Goal: Task Accomplishment & Management: Manage account settings

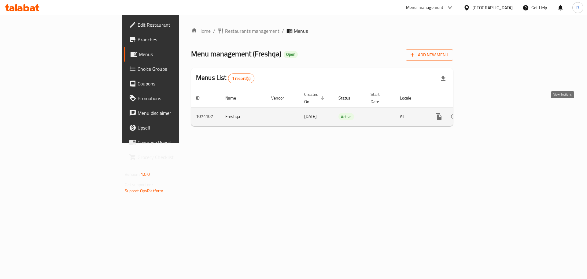
click at [486, 114] on icon "enhanced table" at bounding box center [483, 117] width 6 height 6
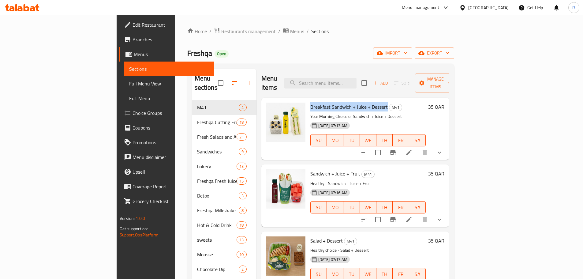
drag, startPoint x: 281, startPoint y: 97, endPoint x: 357, endPoint y: 100, distance: 75.9
click at [357, 102] on span "Breakfast Sandwich + Juice + Dessert" at bounding box center [348, 106] width 77 height 9
copy span "Breakfast Sandwich + Juice + Dessert"
click at [412, 150] on icon at bounding box center [409, 153] width 6 height 6
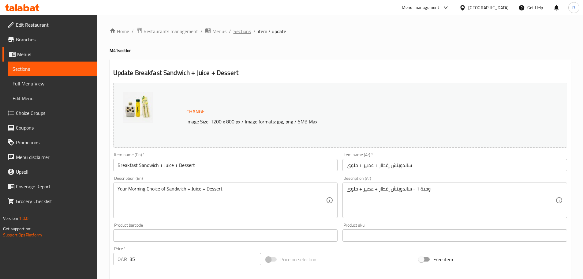
click at [248, 34] on span "Sections" at bounding box center [241, 31] width 17 height 7
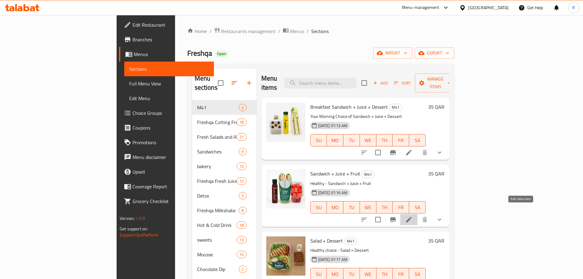
click at [412, 216] on icon at bounding box center [408, 219] width 7 height 7
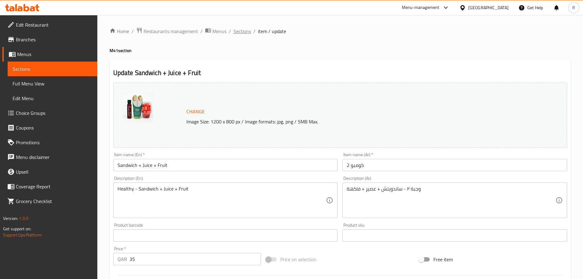
click at [239, 34] on span "Sections" at bounding box center [241, 31] width 17 height 7
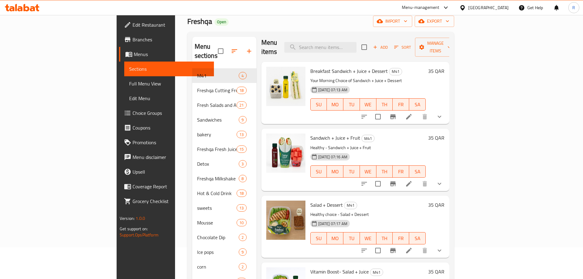
scroll to position [61, 0]
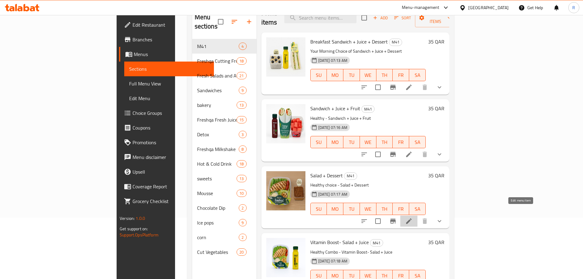
click at [412, 217] on icon at bounding box center [408, 220] width 7 height 7
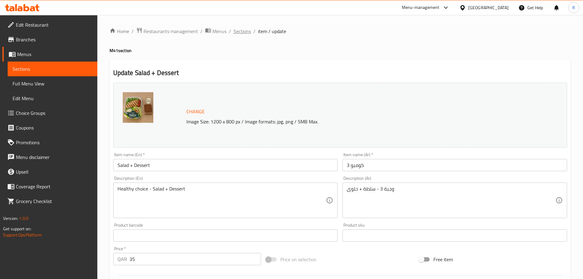
click at [242, 34] on span "Sections" at bounding box center [241, 31] width 17 height 7
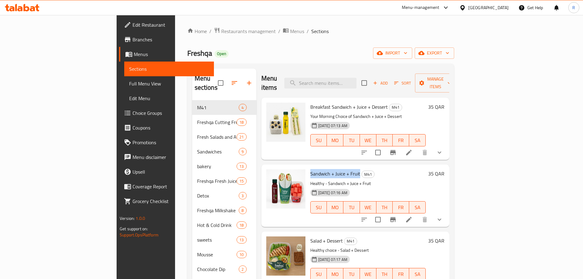
drag, startPoint x: 281, startPoint y: 164, endPoint x: 330, endPoint y: 165, distance: 48.7
click at [330, 169] on span "Sandwich + Juice + Fruit" at bounding box center [335, 173] width 50 height 9
copy span "Sandwich + Juice + Fruit"
drag, startPoint x: 281, startPoint y: 231, endPoint x: 313, endPoint y: 235, distance: 32.0
click at [313, 235] on div "Salad + Dessert M41 Healthy choice - Salad + Dessert [DATE] 07:17 AM SU MO TU W…" at bounding box center [368, 262] width 120 height 57
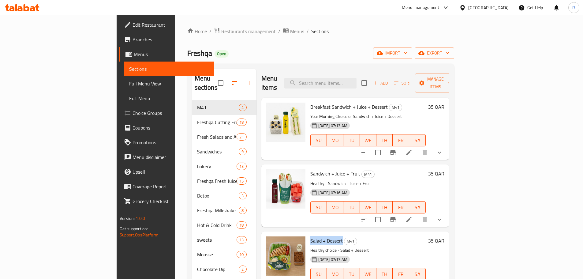
copy span "Salad + Dessert"
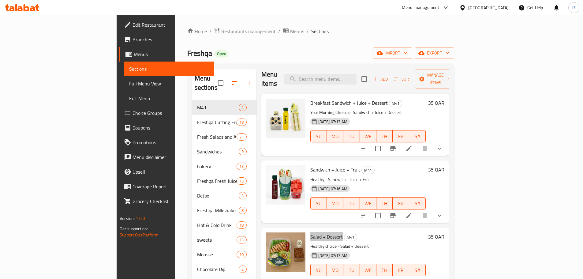
scroll to position [86, 0]
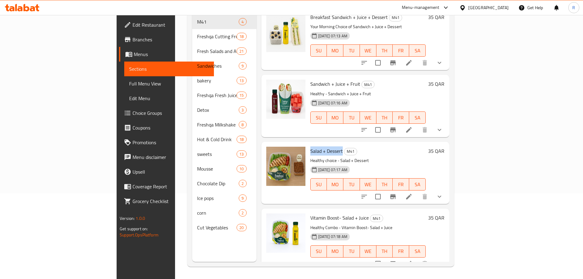
drag, startPoint x: 283, startPoint y: 208, endPoint x: 340, endPoint y: 210, distance: 56.9
click at [340, 213] on span "Vitamin Boost- Salad + Juice" at bounding box center [339, 217] width 58 height 9
copy span "Vitamin Boost- Salad + Juice"
click at [397, 193] on icon "Branch-specific-item" at bounding box center [392, 196] width 7 height 7
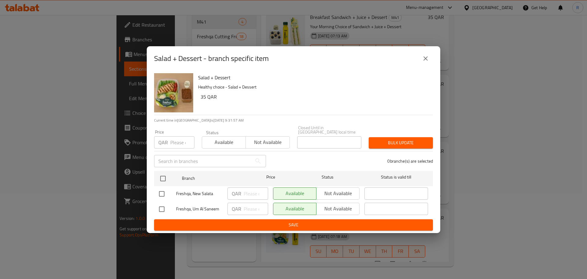
drag, startPoint x: 428, startPoint y: 60, endPoint x: 449, endPoint y: 69, distance: 22.6
click at [428, 60] on icon "close" at bounding box center [425, 58] width 7 height 7
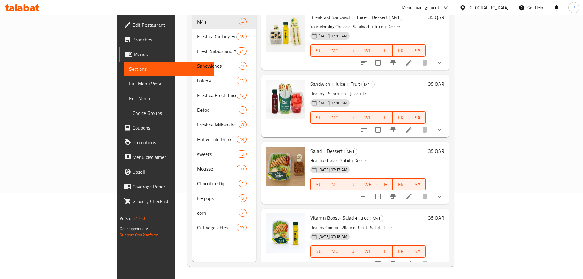
click at [466, 140] on div "Home / Restaurants management / Menus / Sections Freshqa Open import export Men…" at bounding box center [320, 103] width 291 height 349
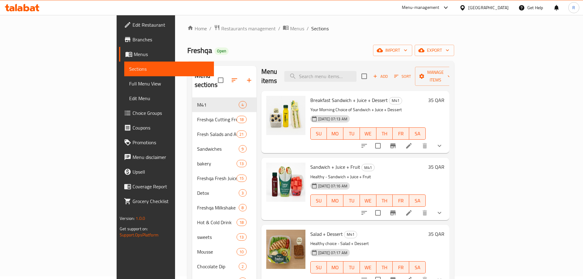
scroll to position [0, 0]
